Goal: Task Accomplishment & Management: Manage account settings

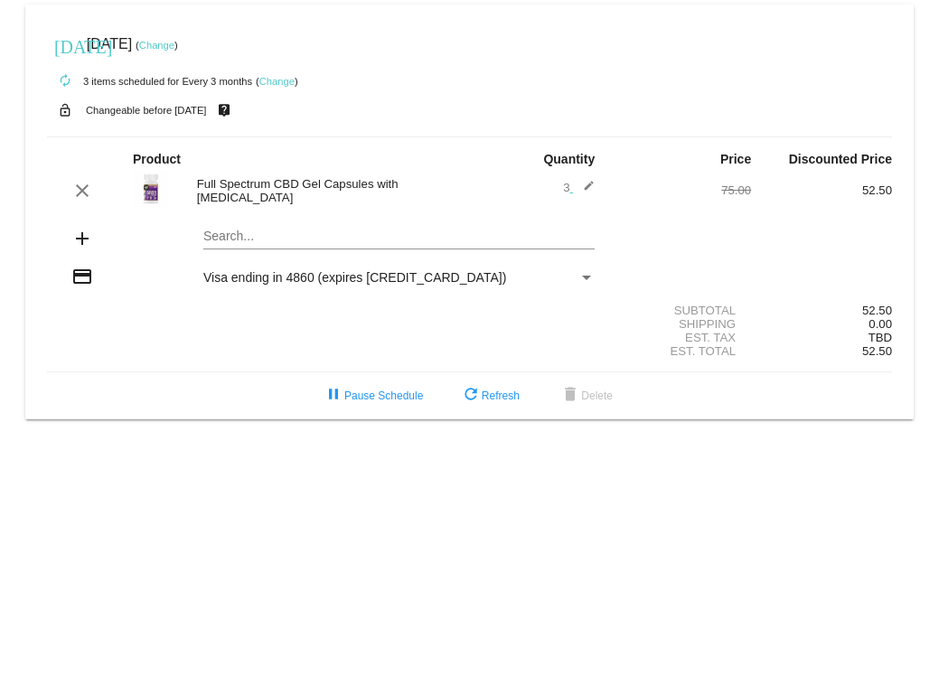
click at [174, 44] on link "Change" at bounding box center [156, 45] width 35 height 11
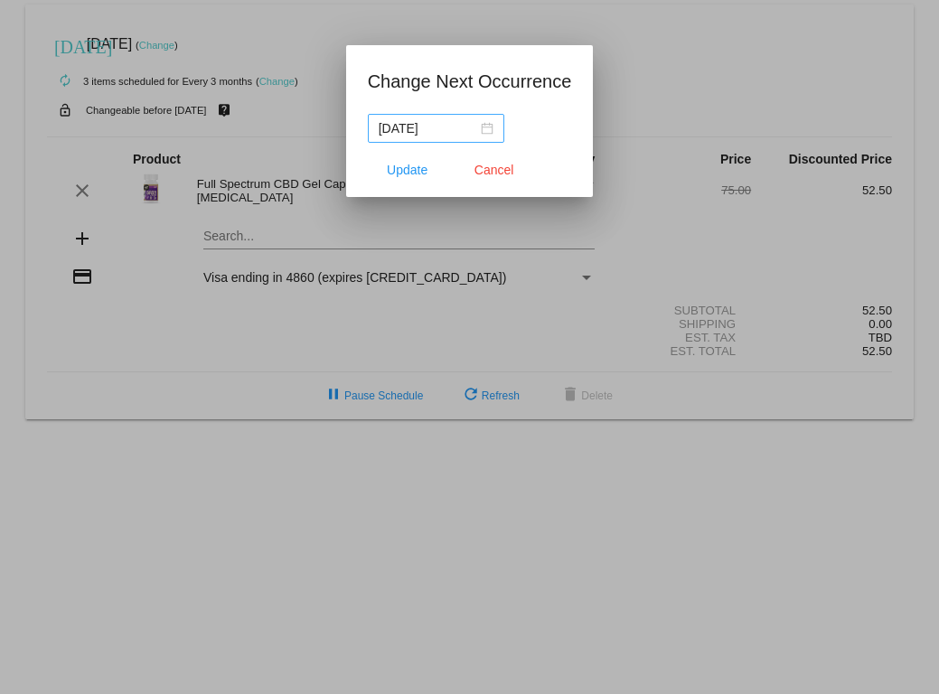
click at [470, 127] on div "[DATE]" at bounding box center [436, 128] width 115 height 20
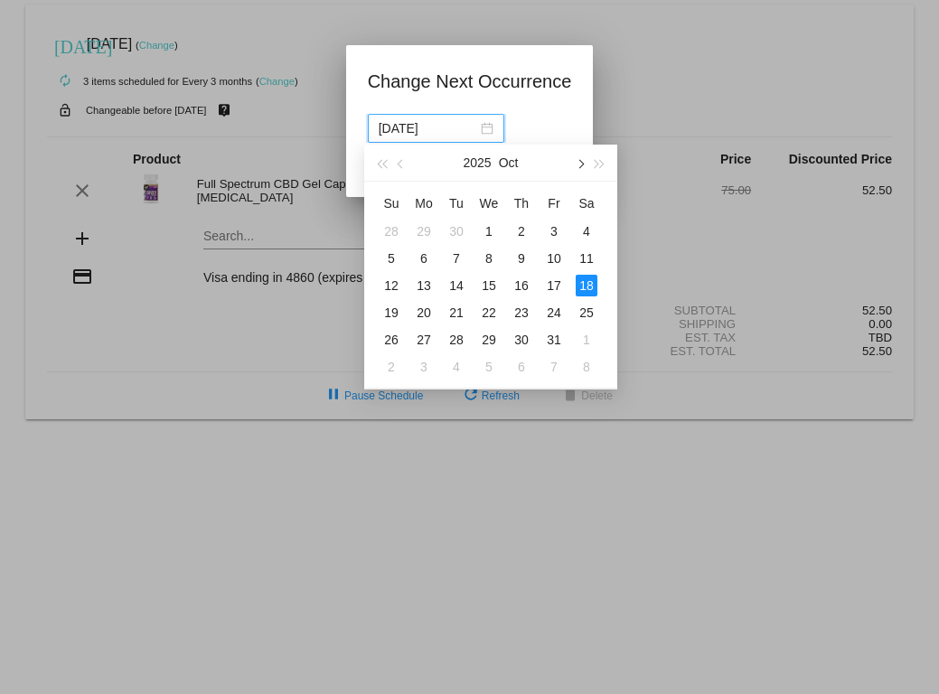
click at [581, 162] on span "button" at bounding box center [579, 164] width 9 height 9
click at [557, 258] on div "7" at bounding box center [554, 259] width 22 height 22
type input "[DATE]"
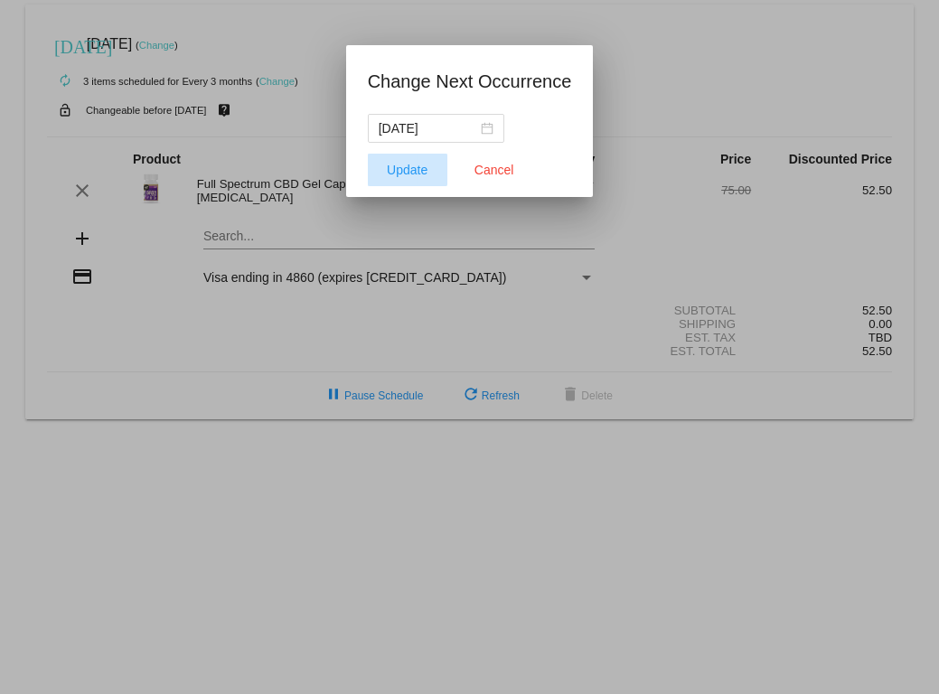
click at [401, 169] on span "Update" at bounding box center [407, 170] width 41 height 14
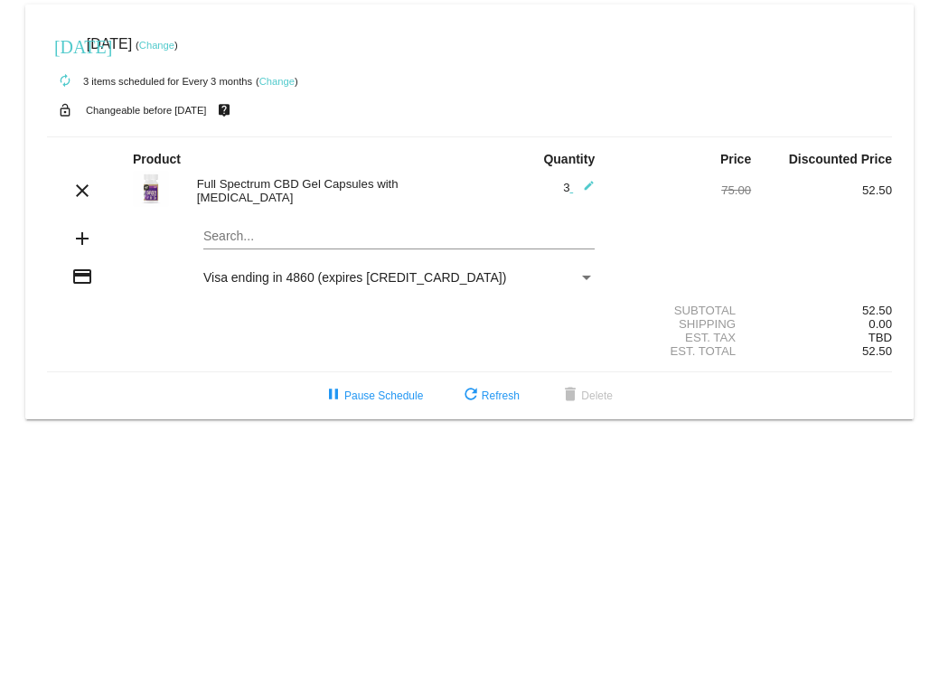
click at [174, 46] on link "Change" at bounding box center [156, 45] width 35 height 11
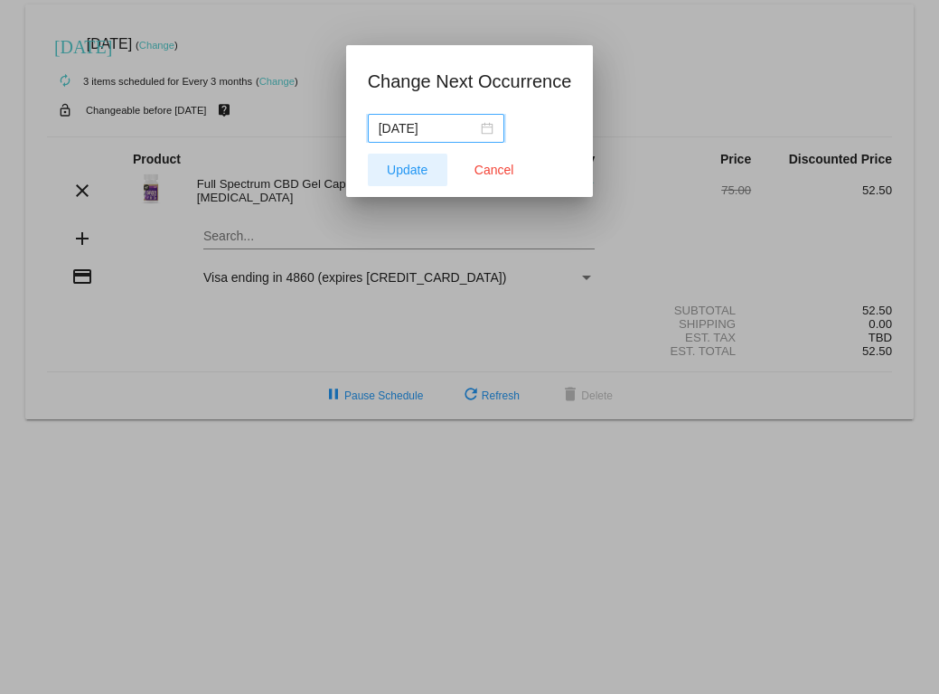
click at [415, 176] on span "Update" at bounding box center [407, 170] width 41 height 14
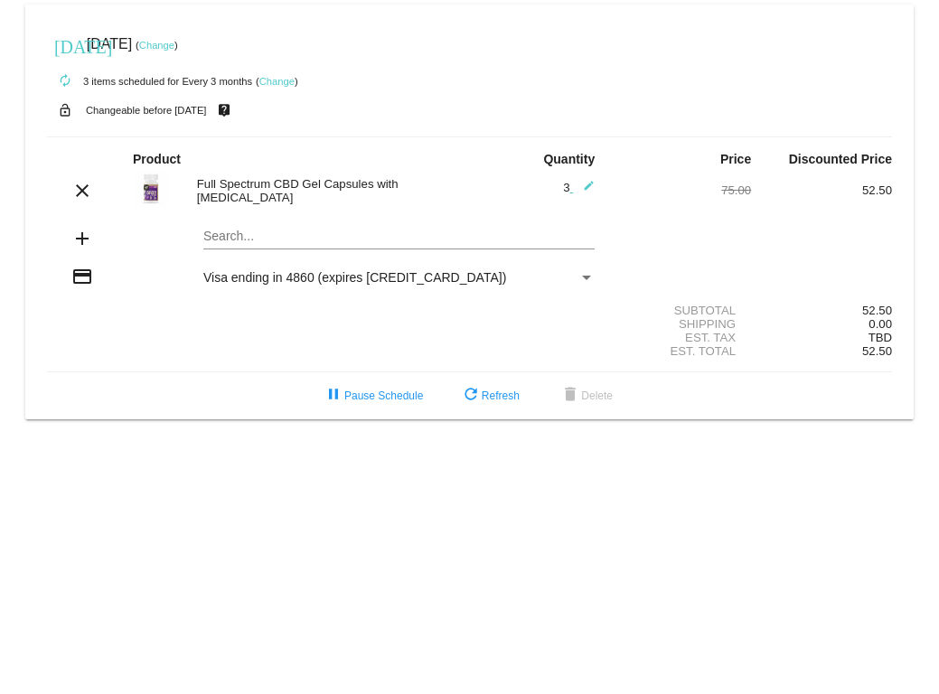
click at [174, 43] on link "Change" at bounding box center [156, 45] width 35 height 11
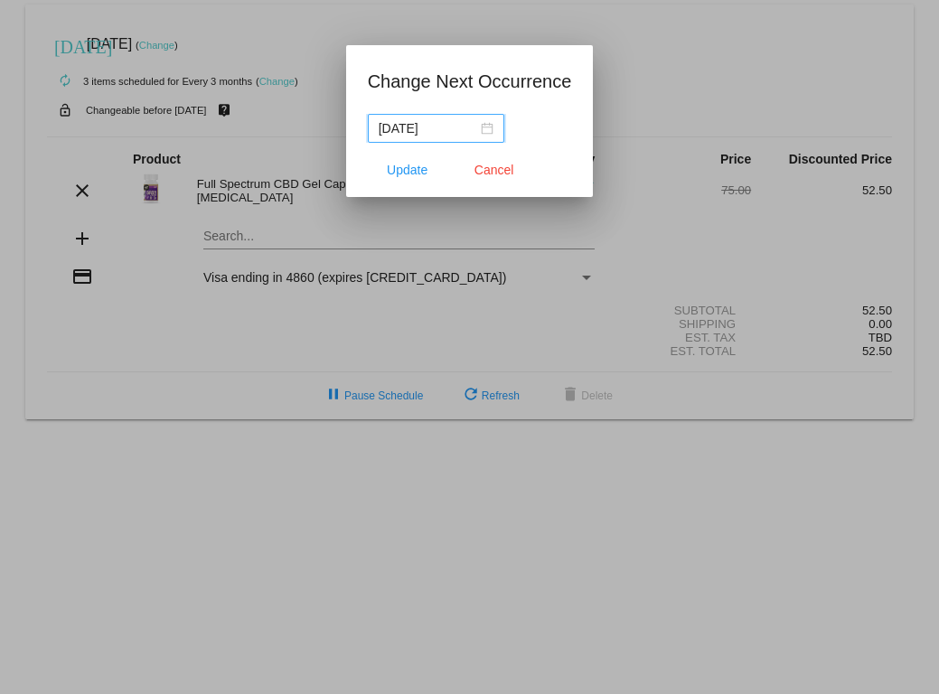
click at [469, 129] on div "[DATE]" at bounding box center [436, 128] width 115 height 20
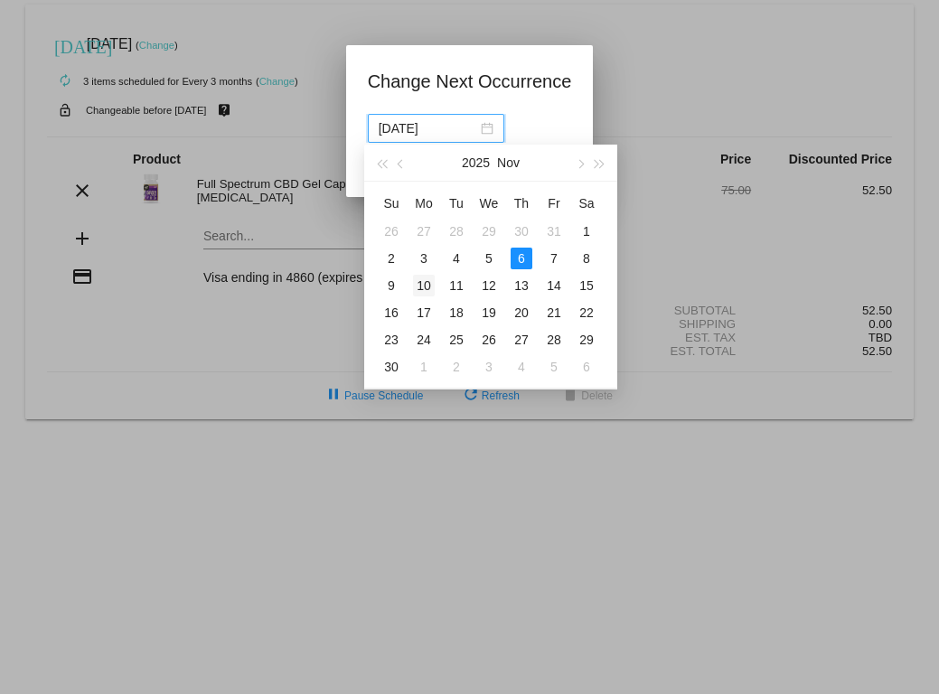
click at [425, 289] on div "10" at bounding box center [424, 286] width 22 height 22
type input "[DATE]"
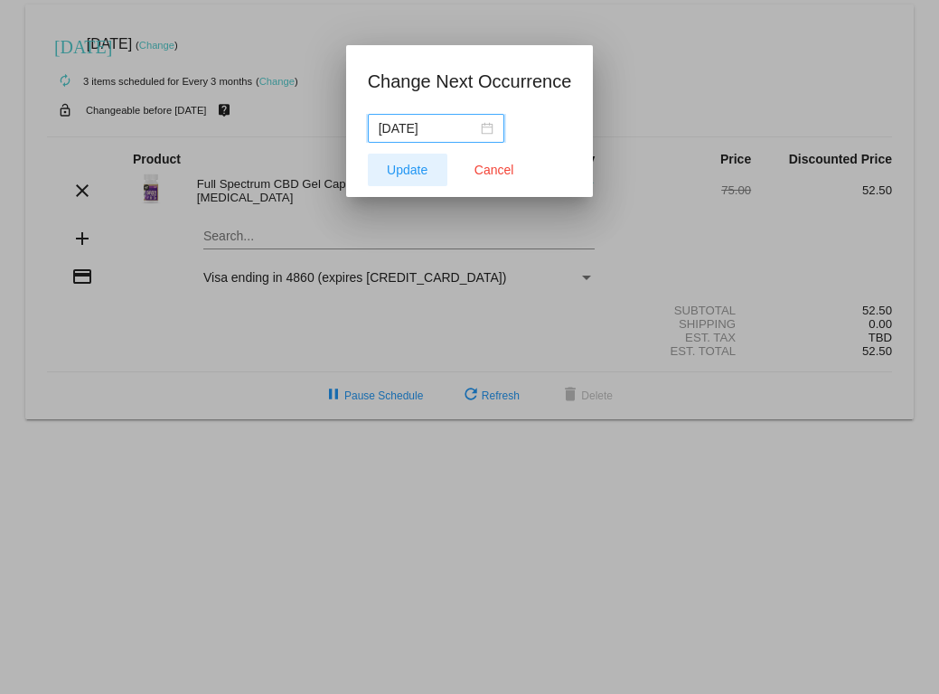
click at [406, 167] on span "Update" at bounding box center [407, 170] width 41 height 14
